Goal: Task Accomplishment & Management: Use online tool/utility

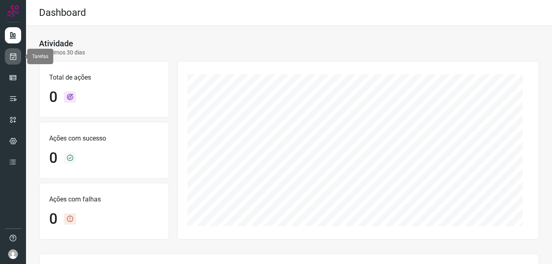
click at [17, 57] on icon at bounding box center [13, 56] width 9 height 8
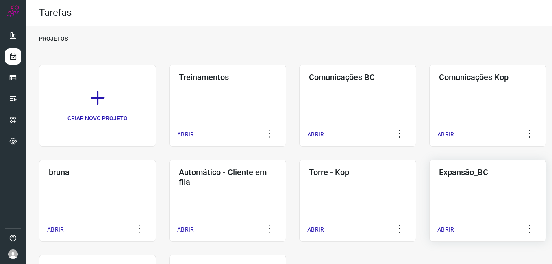
click at [464, 184] on div "Expansão_BC ABRIR" at bounding box center [487, 201] width 117 height 82
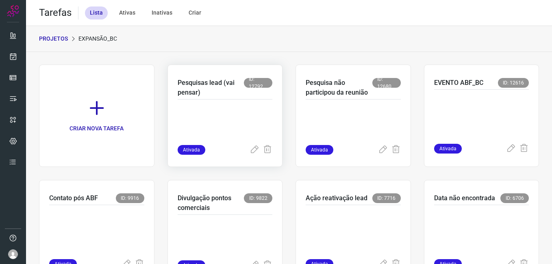
click at [274, 129] on div "Pesquisas lead (vai pensar) ID: 12792 Ativada" at bounding box center [224, 116] width 115 height 102
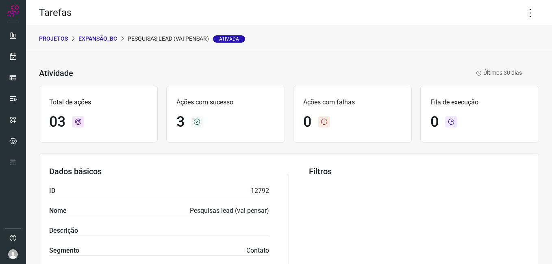
click at [89, 40] on p "Expansão_BC" at bounding box center [97, 39] width 39 height 9
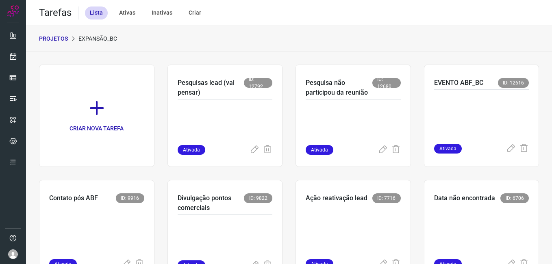
click at [66, 41] on p "PROJETOS" at bounding box center [53, 39] width 29 height 9
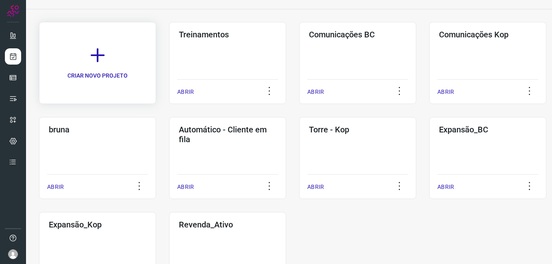
scroll to position [93, 0]
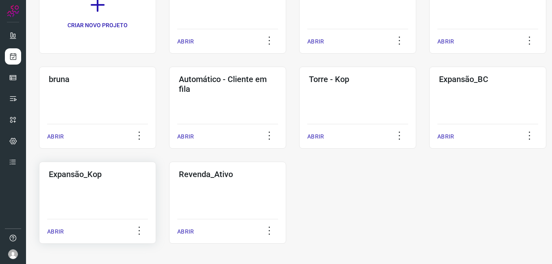
click at [127, 196] on div "Expansão_Kop ABRIR" at bounding box center [97, 203] width 117 height 82
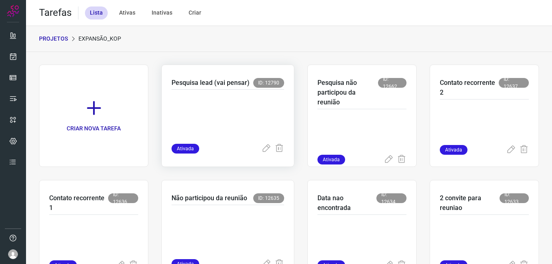
click at [243, 128] on p at bounding box center [227, 115] width 113 height 41
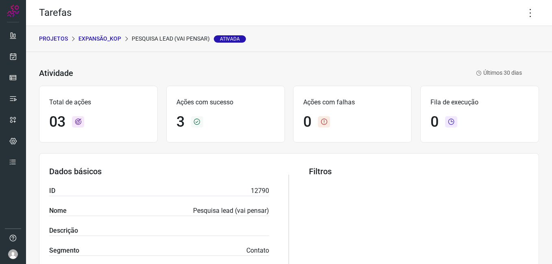
scroll to position [156, 0]
